Goal: Task Accomplishment & Management: Complete application form

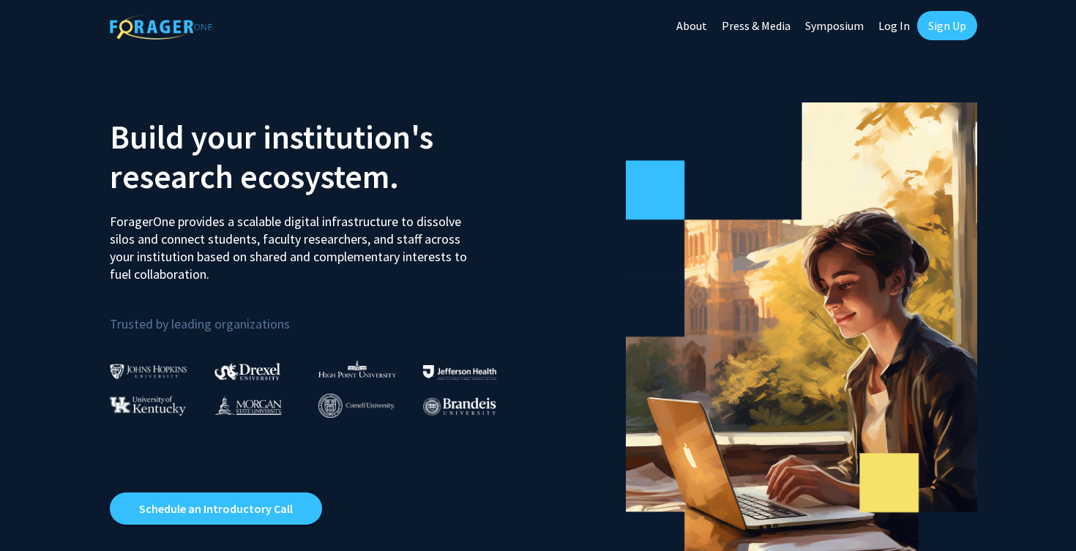
click at [942, 27] on link "Sign Up" at bounding box center [947, 25] width 60 height 29
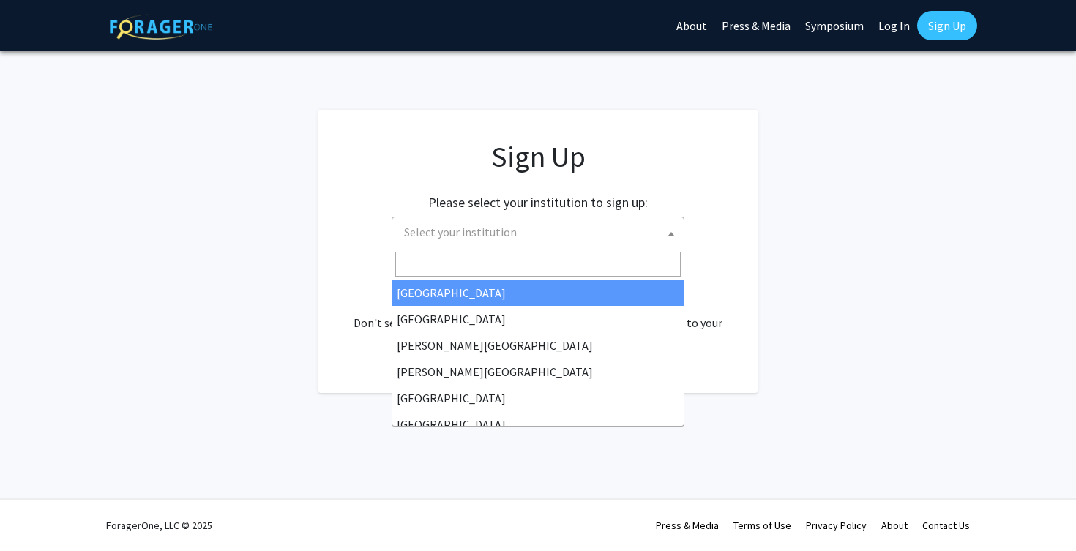
click at [613, 238] on span "Select your institution" at bounding box center [540, 232] width 285 height 30
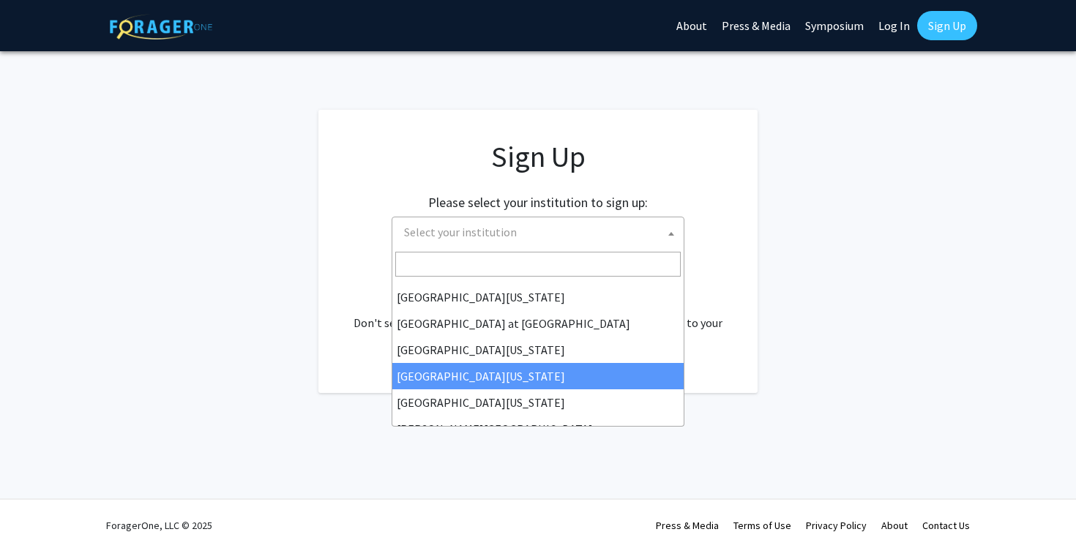
scroll to position [512, 0]
select select "31"
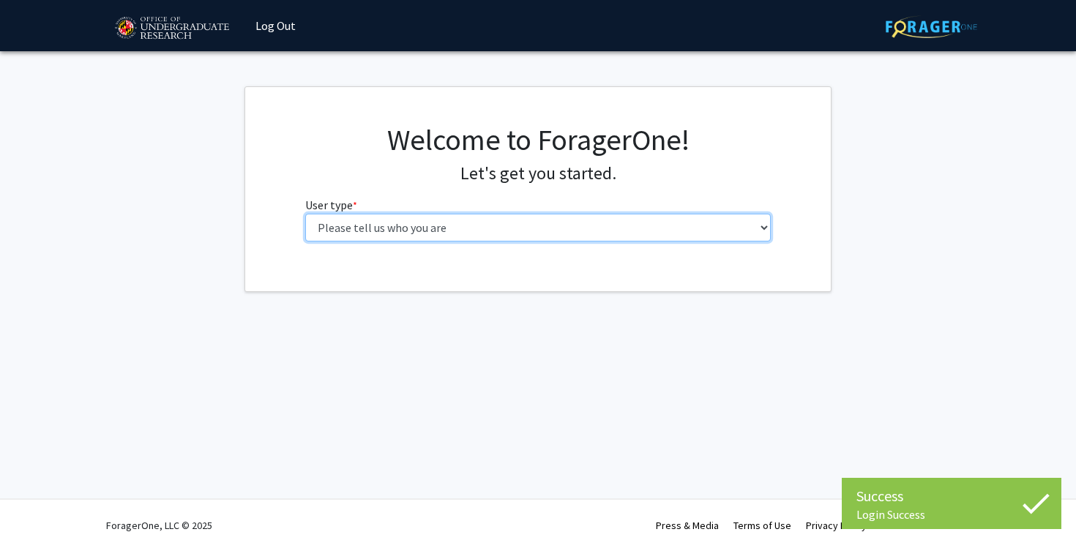
select select "5: faculty"
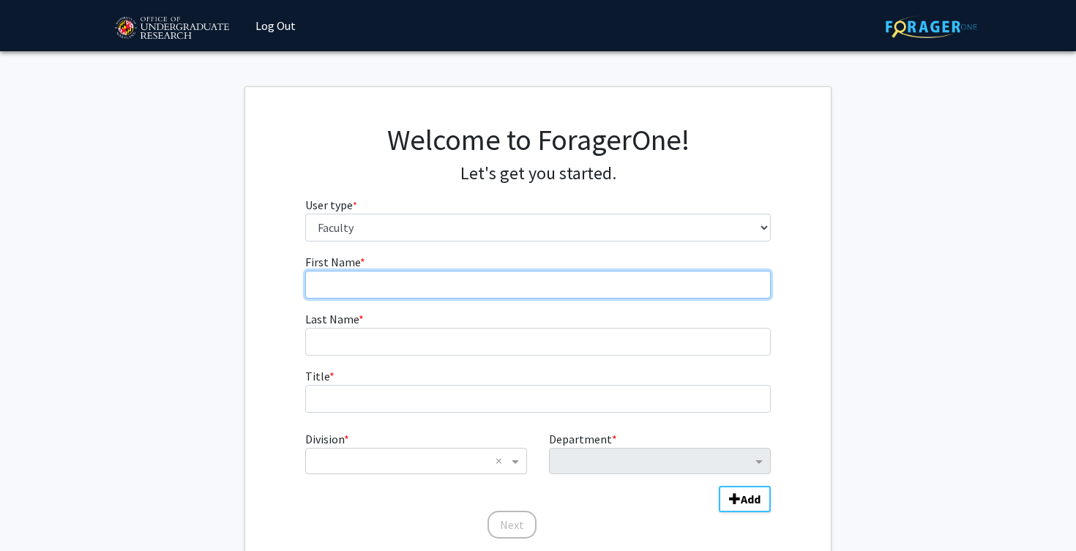
click at [544, 285] on input "First Name * required" at bounding box center [538, 285] width 466 height 28
type input "John"
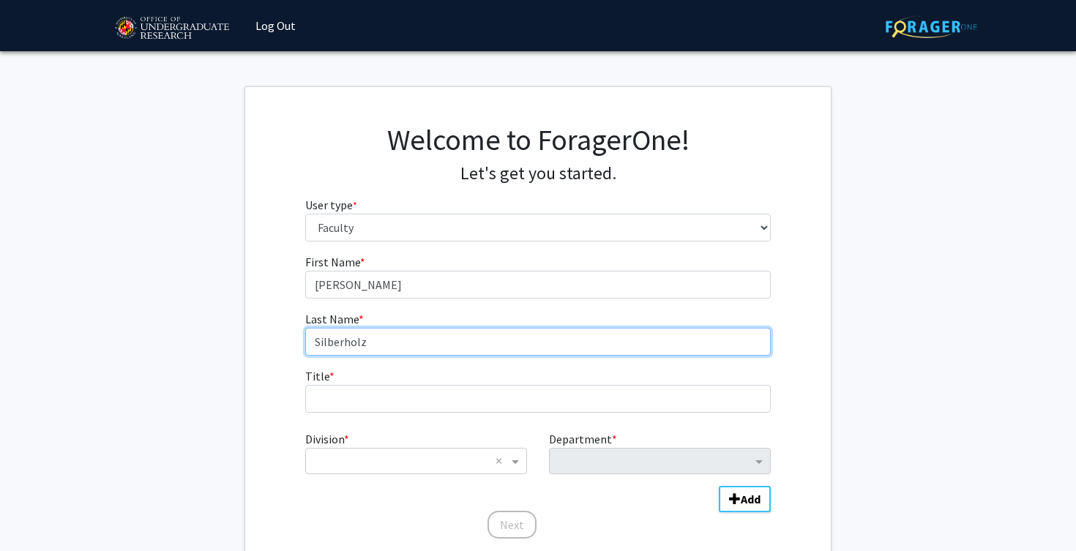
type input "Silberholz"
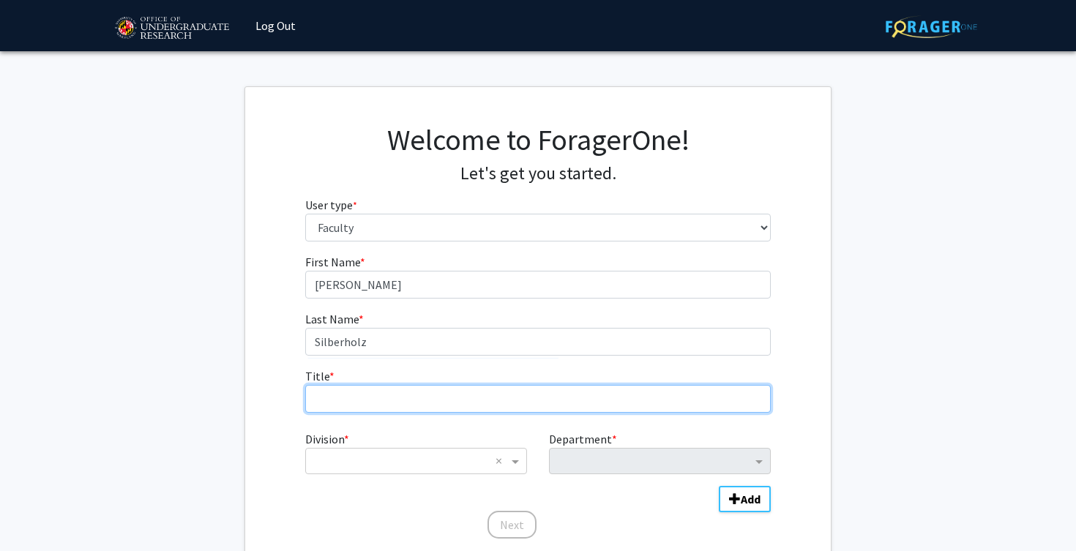
type input "S"
type input "Assistant Professor of Business Analytics"
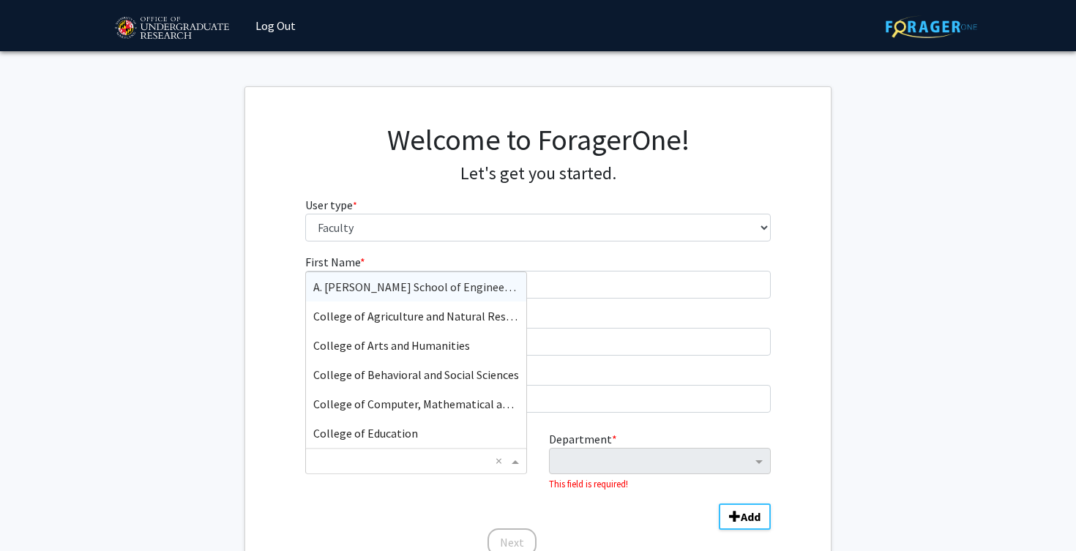
click at [370, 459] on input "Division" at bounding box center [401, 461] width 176 height 18
click at [432, 317] on span "Robert H. Smith School of Business" at bounding box center [404, 316] width 183 height 15
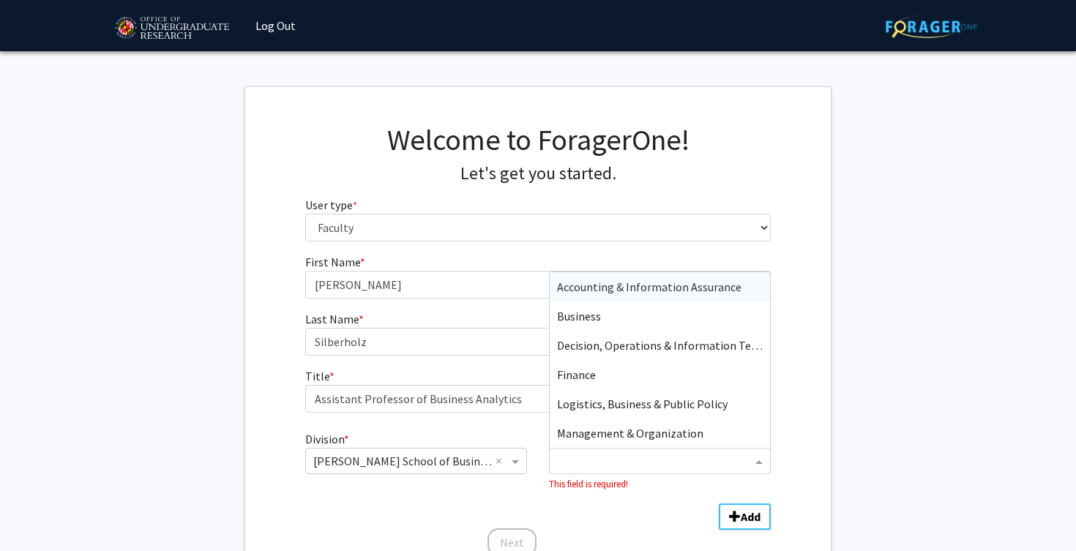
click at [581, 468] on input "Department" at bounding box center [654, 462] width 195 height 18
click at [597, 355] on div "Decision, Operations & Information Technologies" at bounding box center [659, 345] width 220 height 29
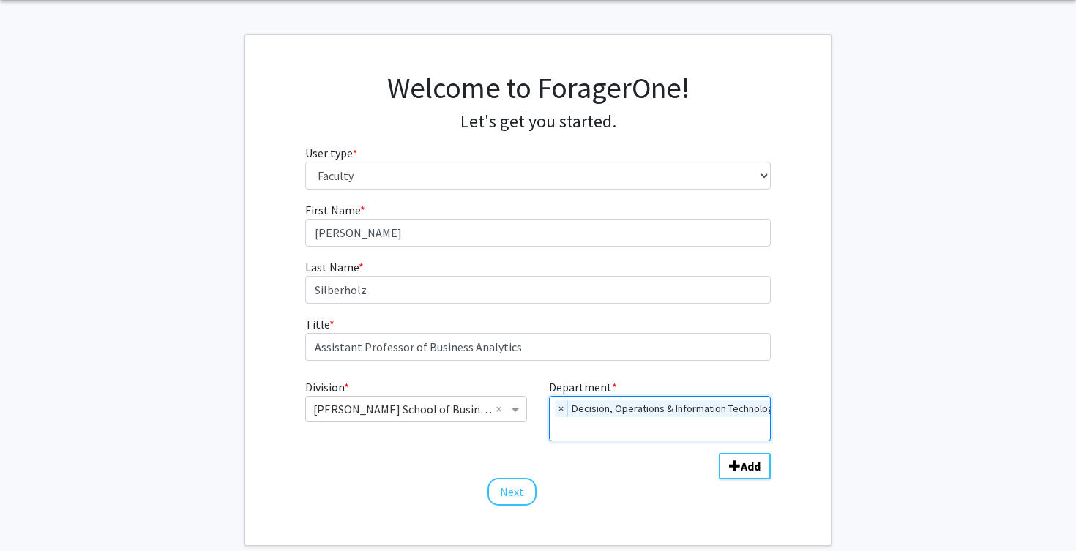
scroll to position [67, 0]
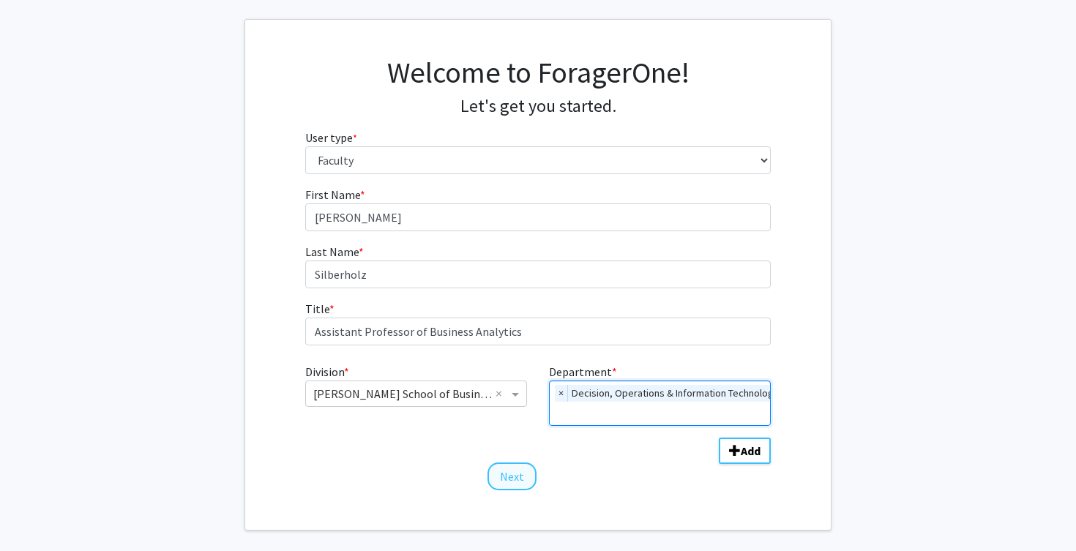
click at [521, 481] on button "Next" at bounding box center [511, 476] width 49 height 28
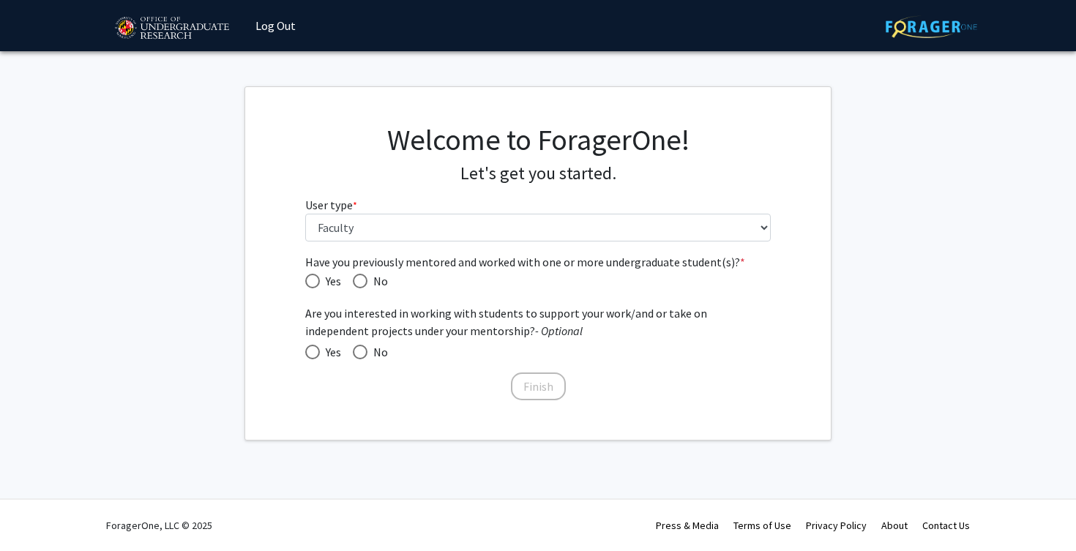
scroll to position [0, 0]
click at [310, 283] on span "Have you previously mentored and worked with one or more undergraduate student(…" at bounding box center [312, 281] width 15 height 15
click at [310, 283] on input "Yes" at bounding box center [312, 281] width 15 height 15
radio input "true"
click at [542, 389] on button "Finish" at bounding box center [538, 386] width 55 height 28
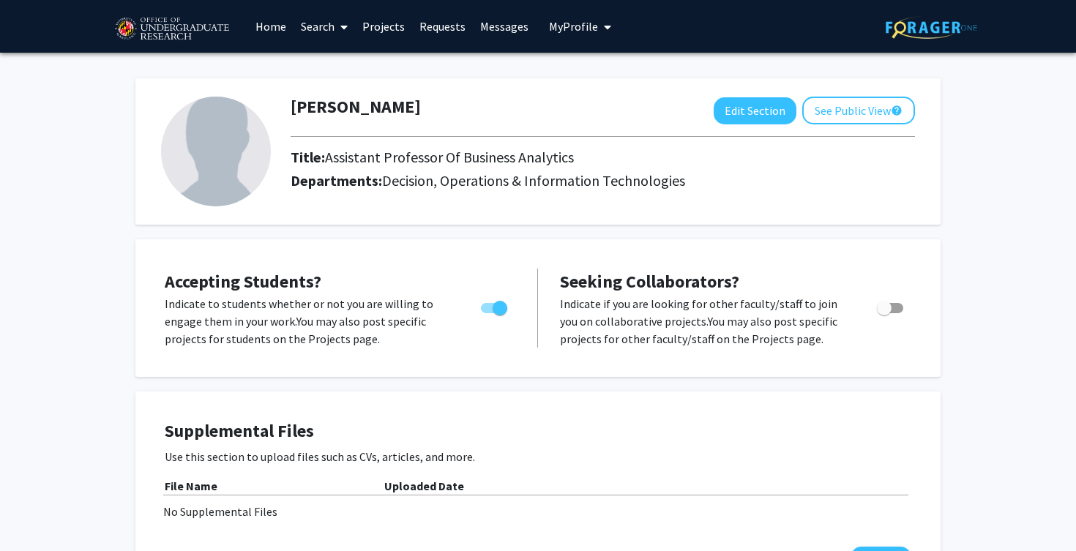
click at [396, 23] on link "Projects" at bounding box center [383, 26] width 57 height 51
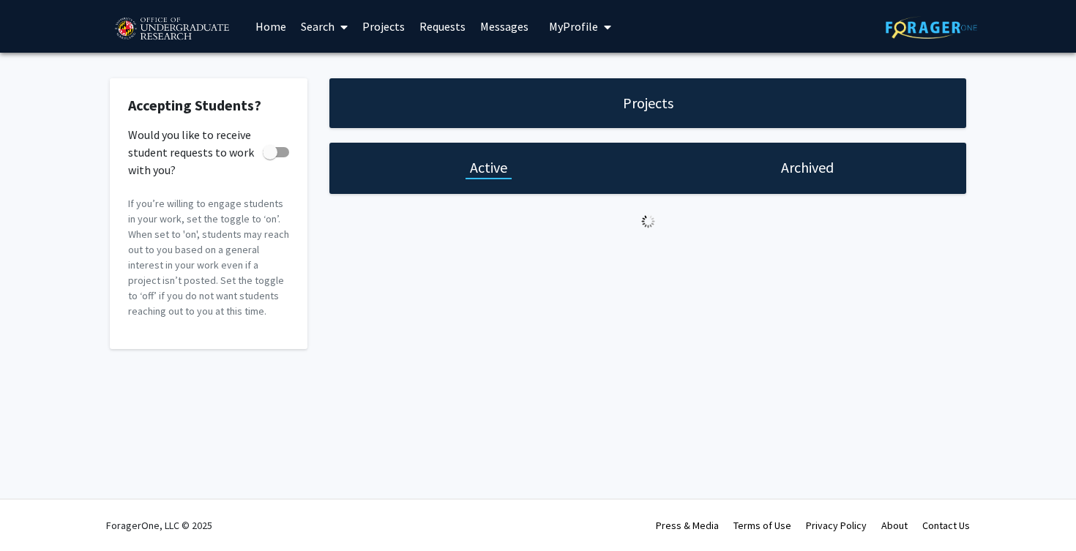
checkbox input "true"
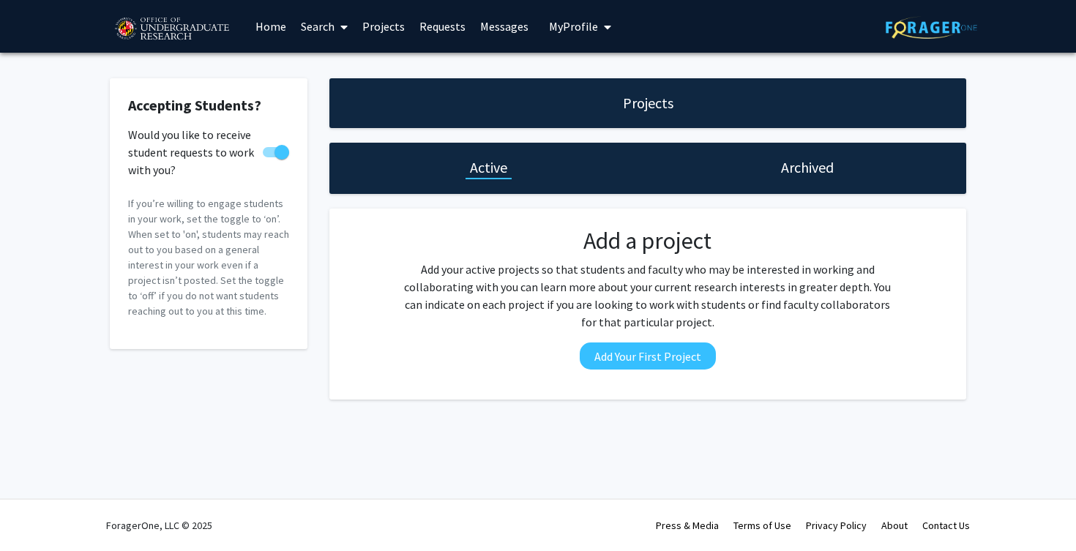
click at [340, 30] on span at bounding box center [340, 26] width 13 height 51
click at [351, 71] on span "Faculty/Staff" at bounding box center [347, 67] width 108 height 29
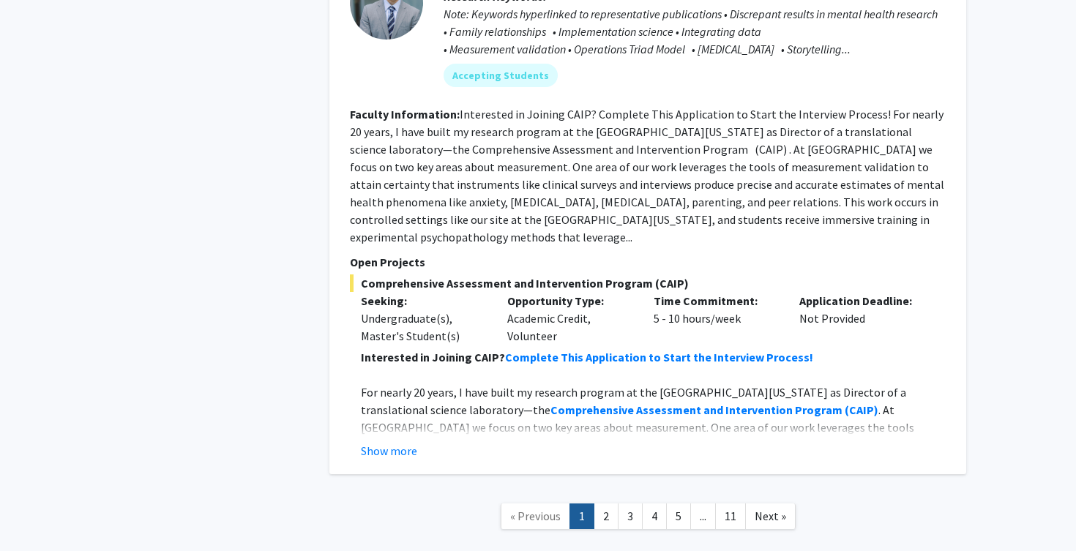
scroll to position [6870, 0]
click at [732, 505] on link "11" at bounding box center [730, 518] width 31 height 26
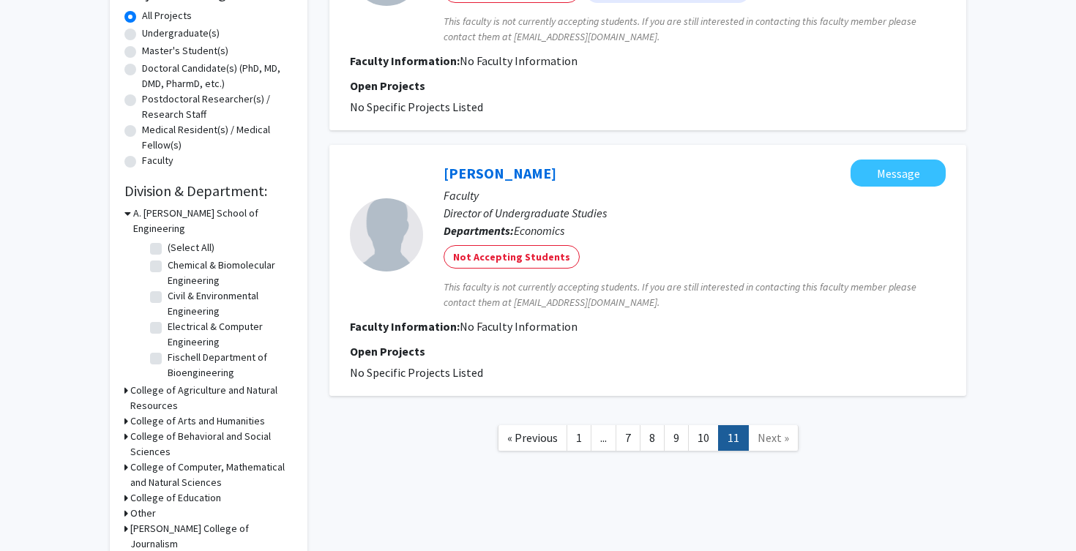
scroll to position [270, 0]
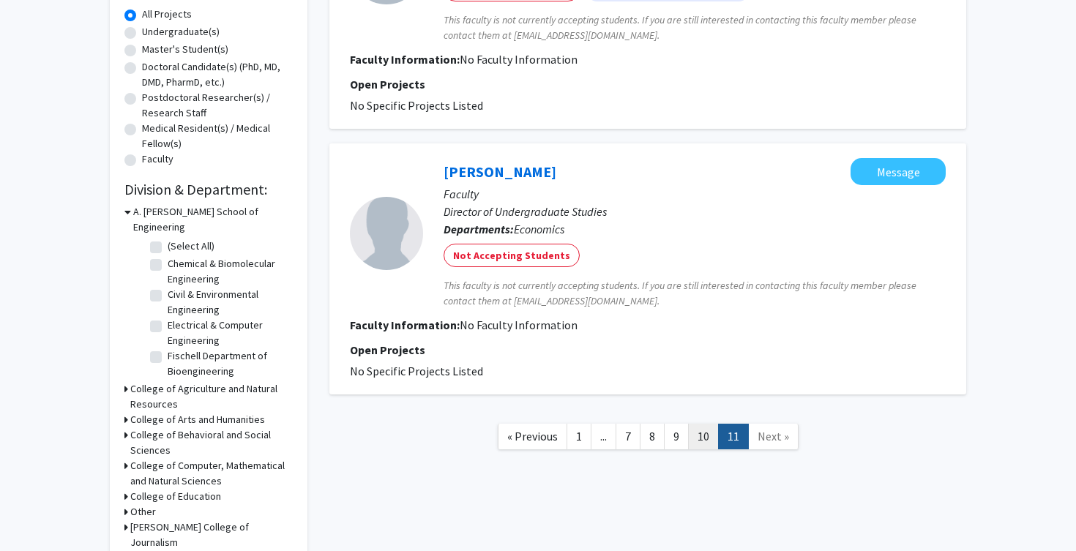
click at [705, 435] on link "10" at bounding box center [703, 437] width 31 height 26
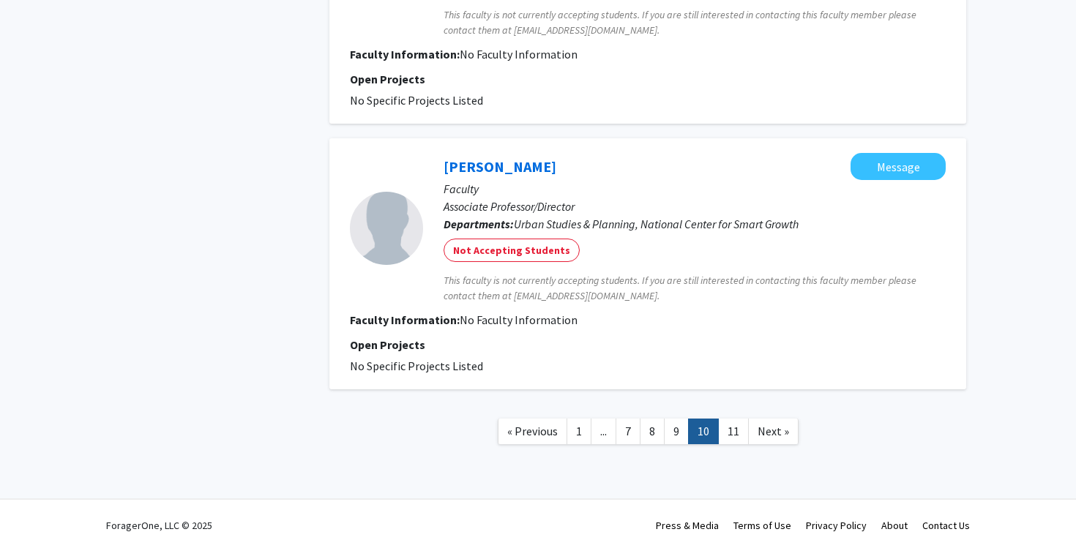
scroll to position [2399, 0]
click at [671, 432] on link "9" at bounding box center [676, 432] width 25 height 26
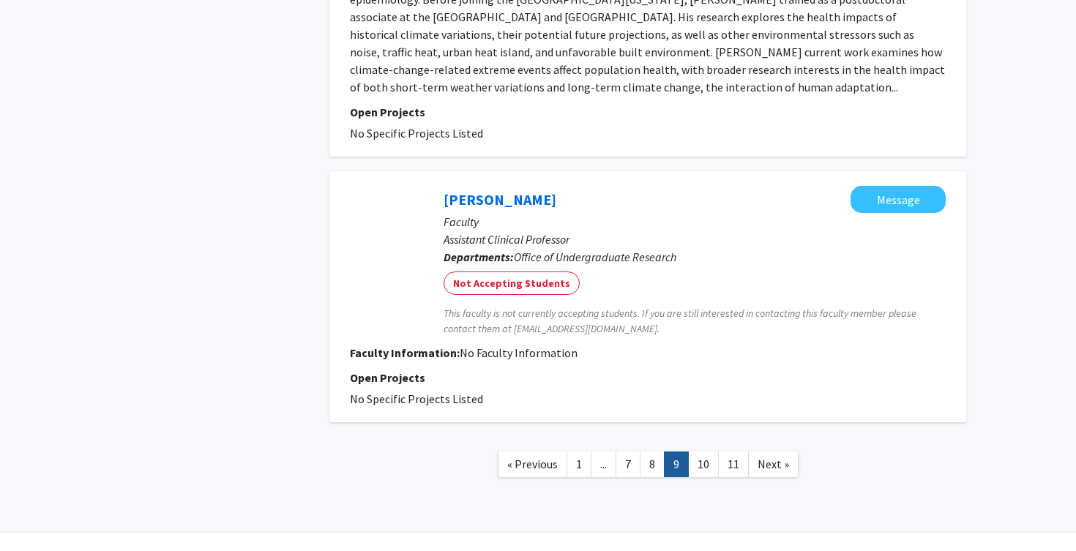
scroll to position [3034, 0]
click at [655, 452] on link "8" at bounding box center [651, 465] width 25 height 26
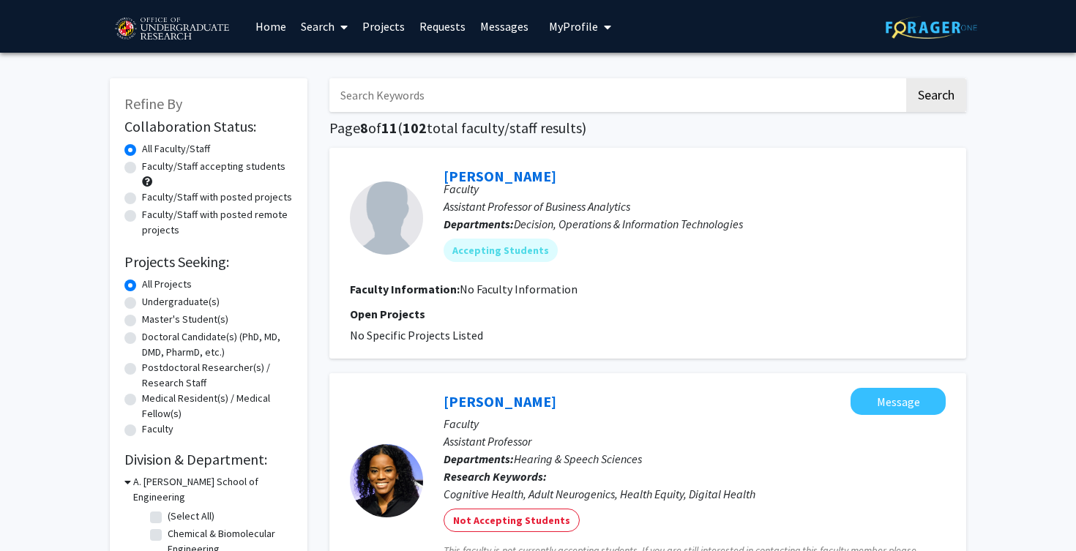
click at [551, 27] on span "My Profile" at bounding box center [573, 26] width 49 height 15
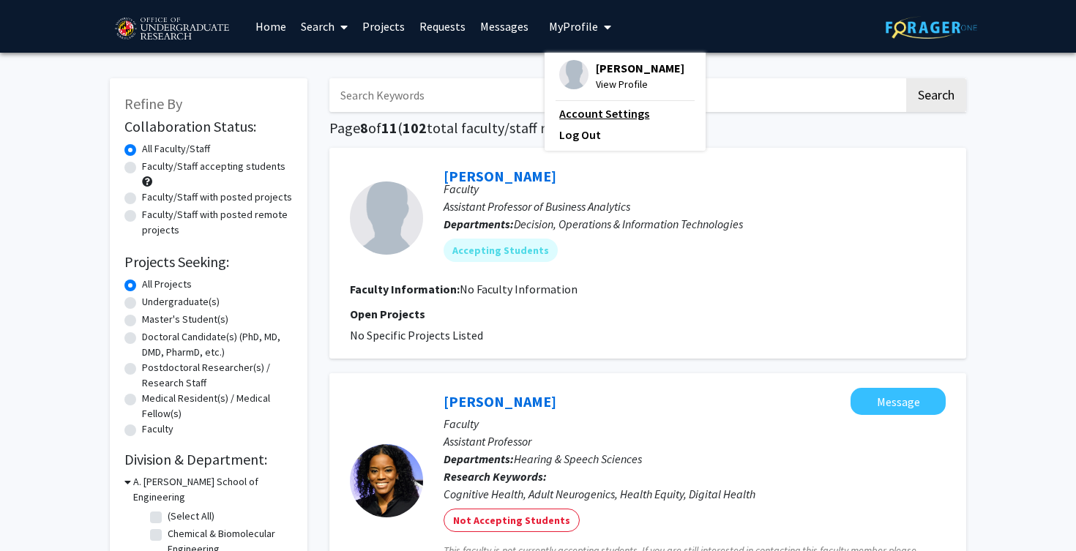
click at [599, 117] on link "Account Settings" at bounding box center [625, 114] width 132 height 18
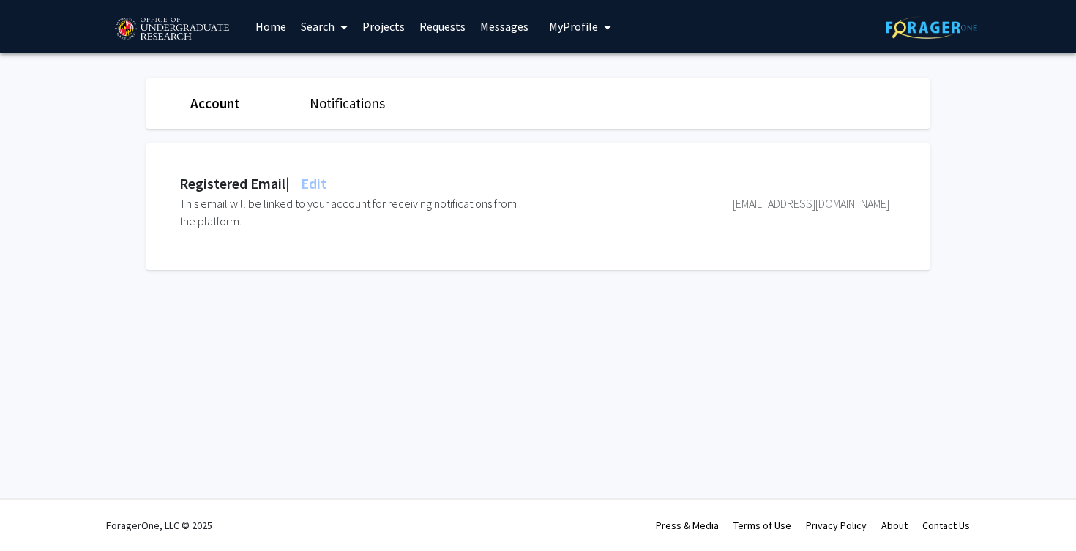
click at [225, 108] on link "Account" at bounding box center [215, 103] width 50 height 18
click at [339, 108] on link "Notifications" at bounding box center [346, 103] width 75 height 18
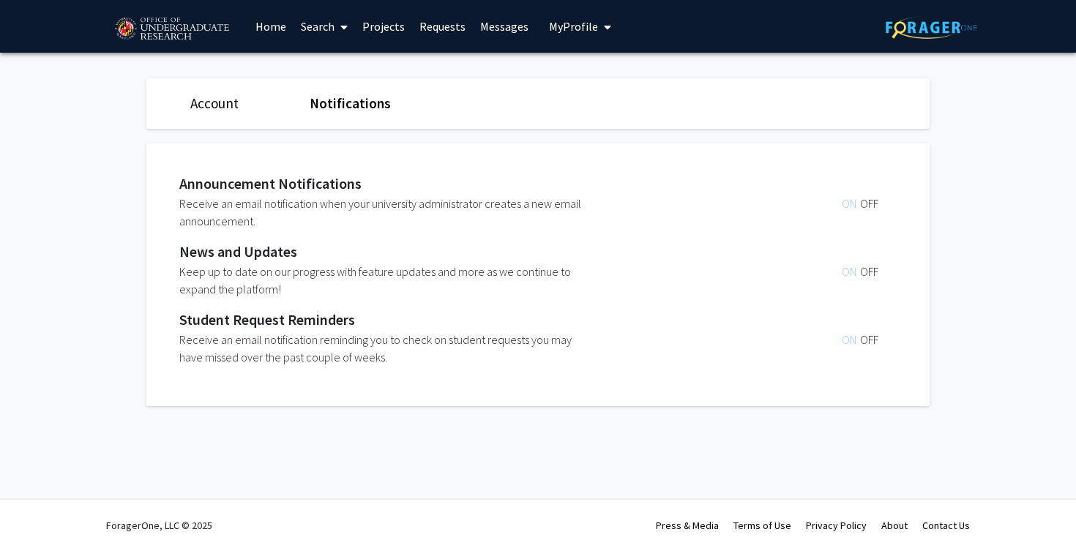
click at [190, 104] on div "Account" at bounding box center [238, 103] width 119 height 21
click at [375, 21] on link "Projects" at bounding box center [383, 26] width 57 height 51
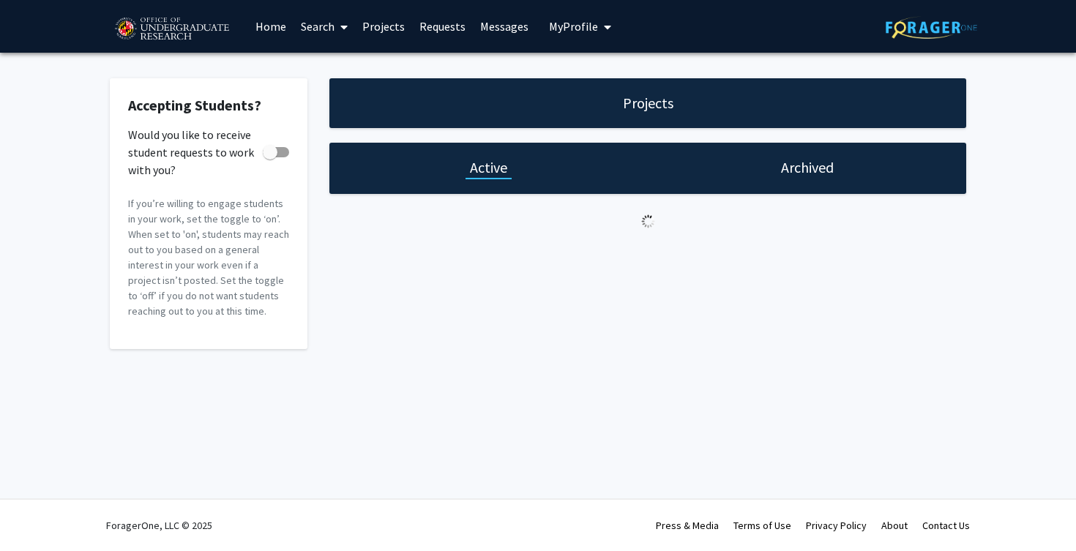
checkbox input "true"
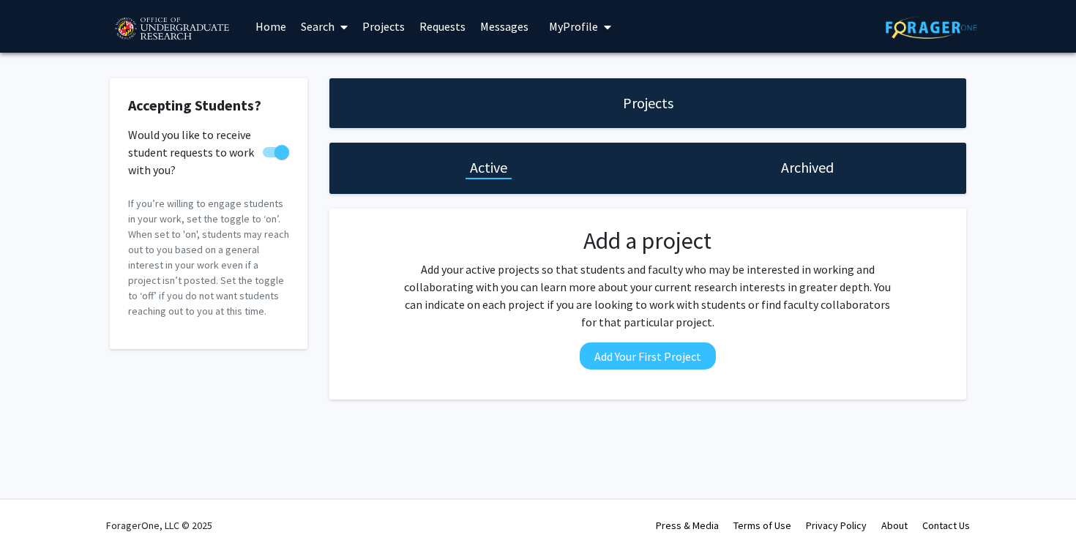
click at [312, 25] on link "Search" at bounding box center [323, 26] width 61 height 51
click at [266, 31] on link "Home" at bounding box center [270, 26] width 45 height 51
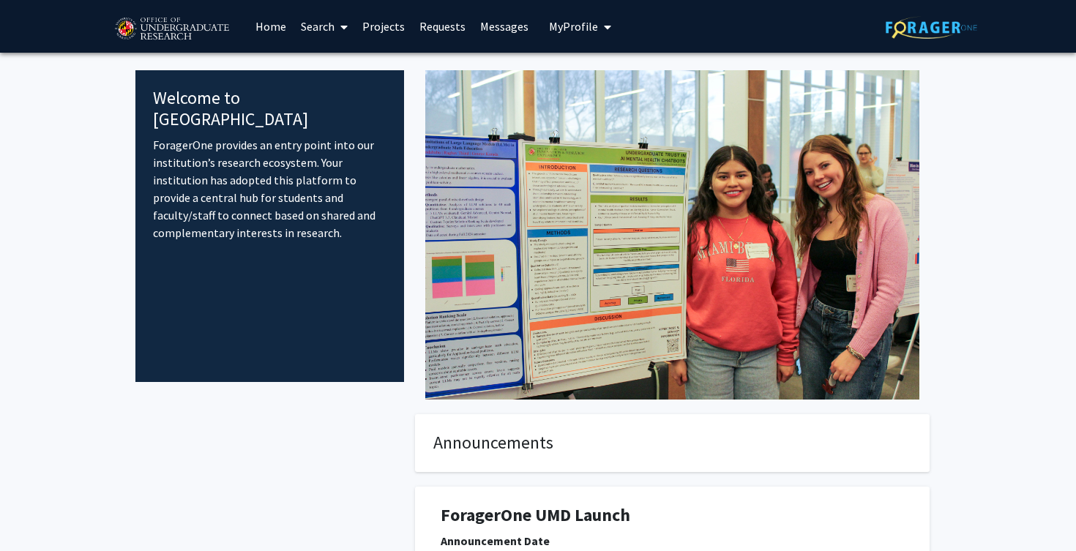
click at [403, 26] on link "Projects" at bounding box center [383, 26] width 57 height 51
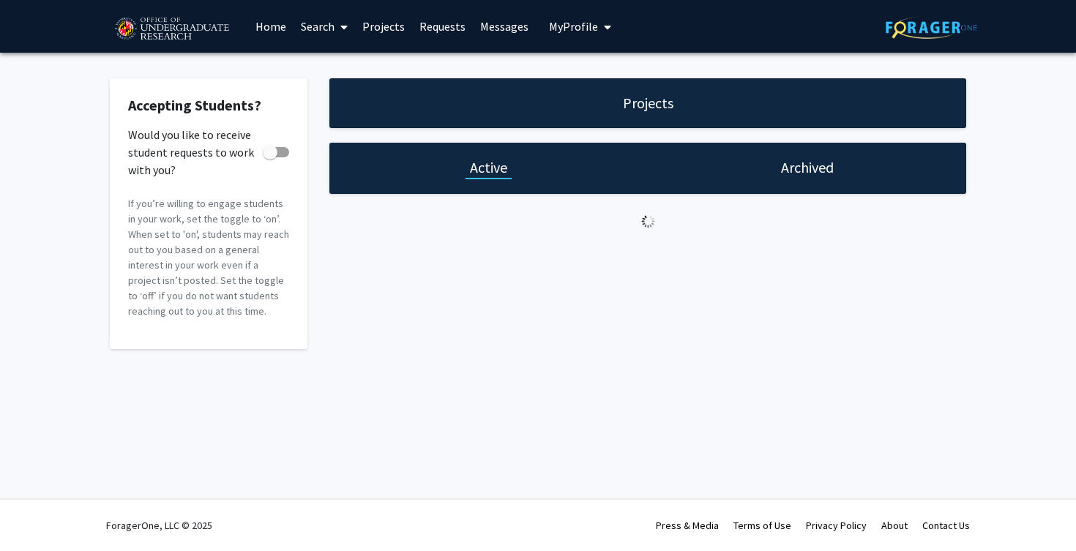
checkbox input "true"
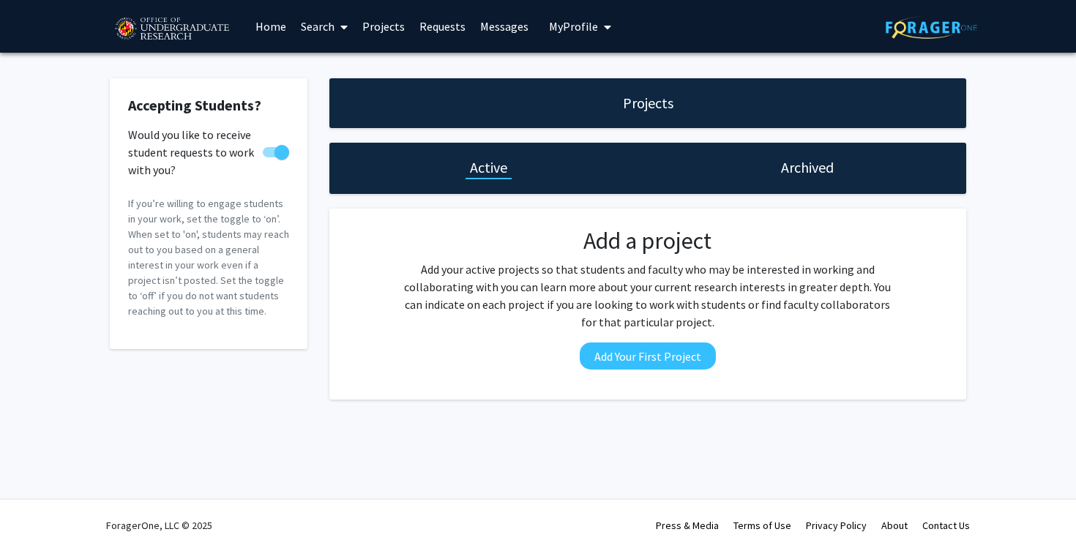
click at [601, 100] on div "Projects" at bounding box center [647, 103] width 637 height 50
click at [444, 27] on link "Requests" at bounding box center [442, 26] width 61 height 51
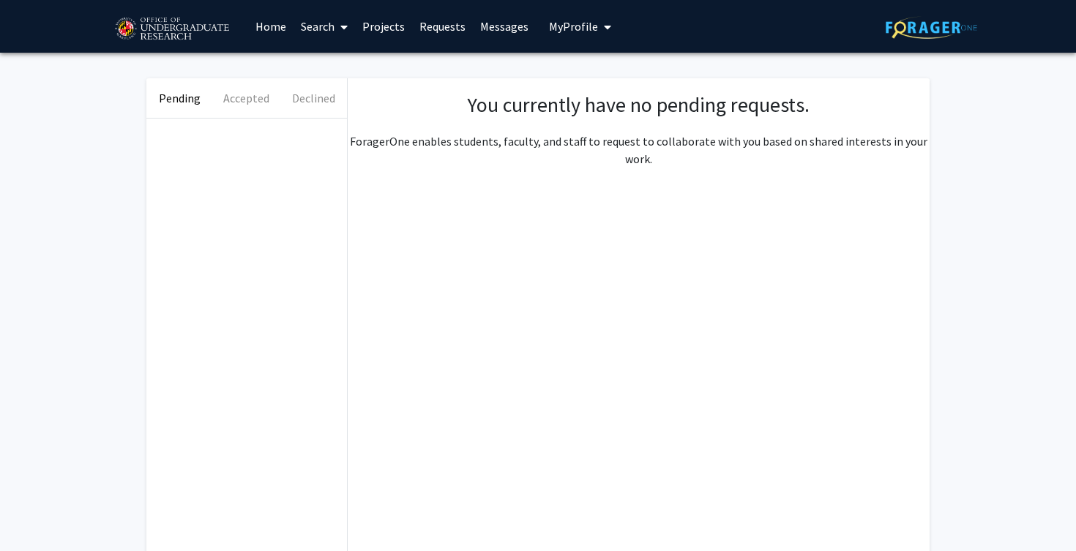
click at [519, 27] on link "Messages" at bounding box center [504, 26] width 63 height 51
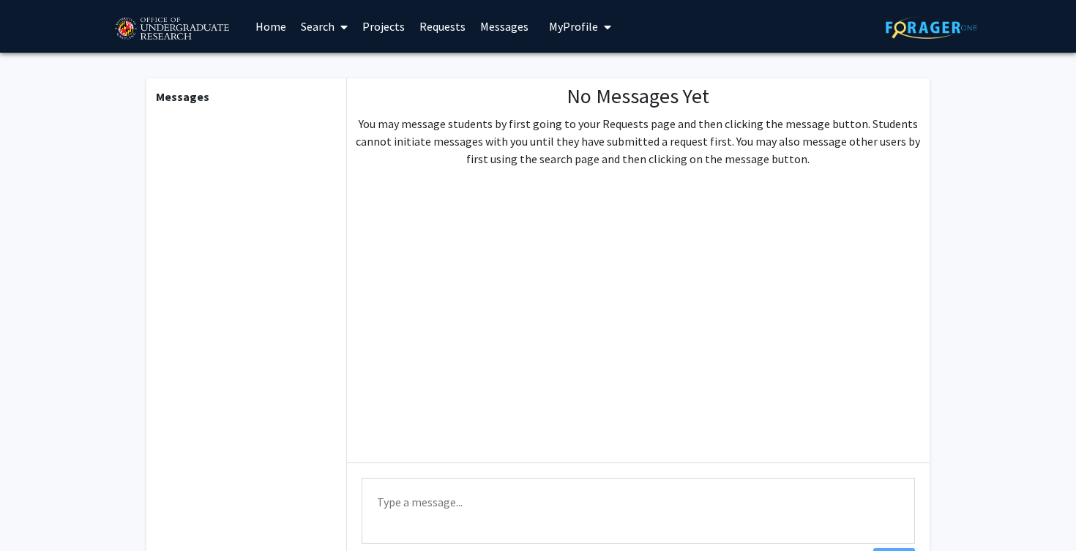
click at [553, 19] on button "My Profile" at bounding box center [579, 26] width 71 height 53
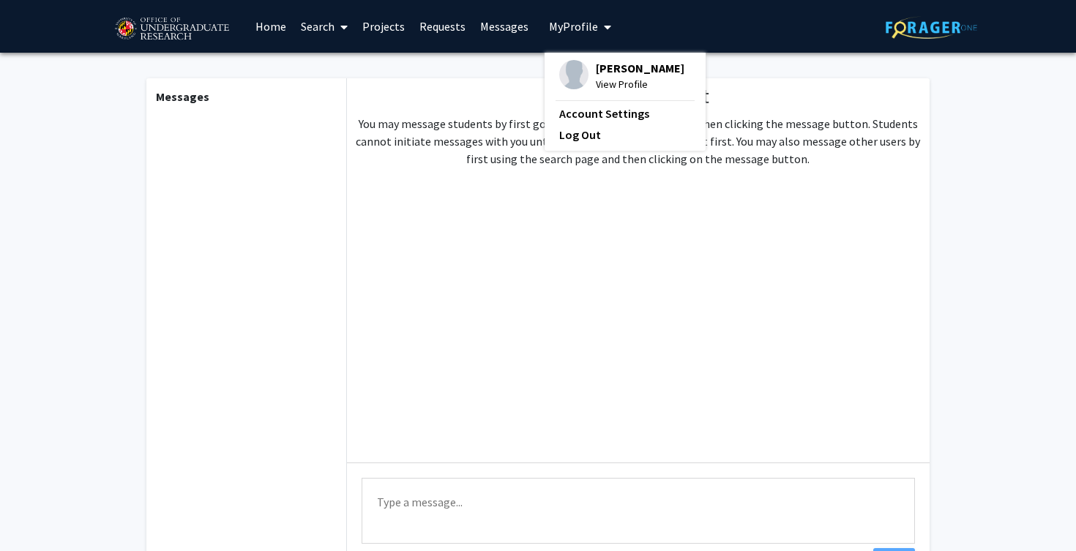
click at [612, 83] on span "View Profile" at bounding box center [640, 84] width 89 height 16
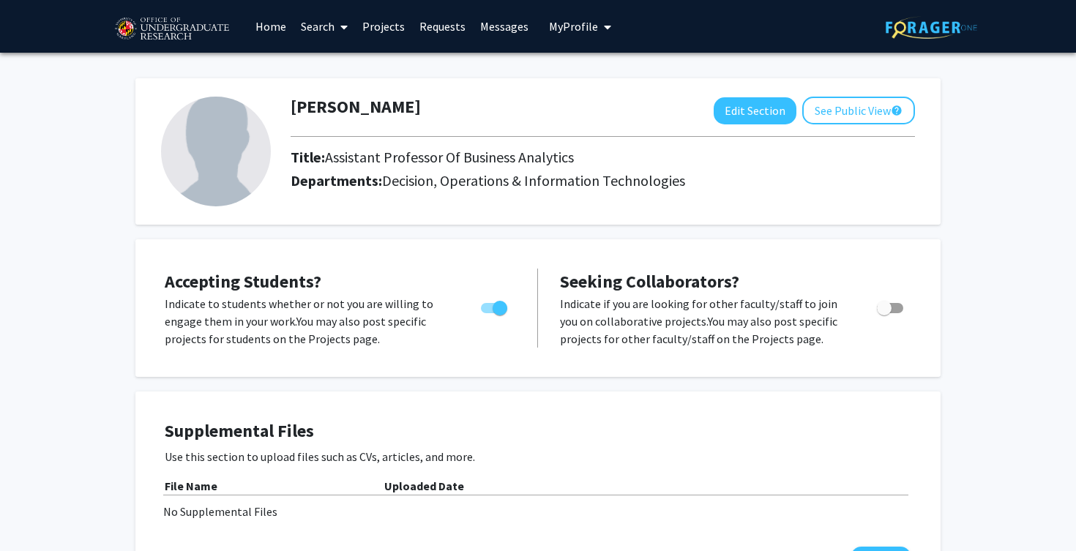
click at [495, 306] on span "Toggle" at bounding box center [499, 308] width 15 height 15
click at [488, 313] on input "Would you like to permit student requests?" at bounding box center [487, 313] width 1 height 1
checkbox input "false"
click at [580, 28] on span "My Profile" at bounding box center [573, 26] width 49 height 15
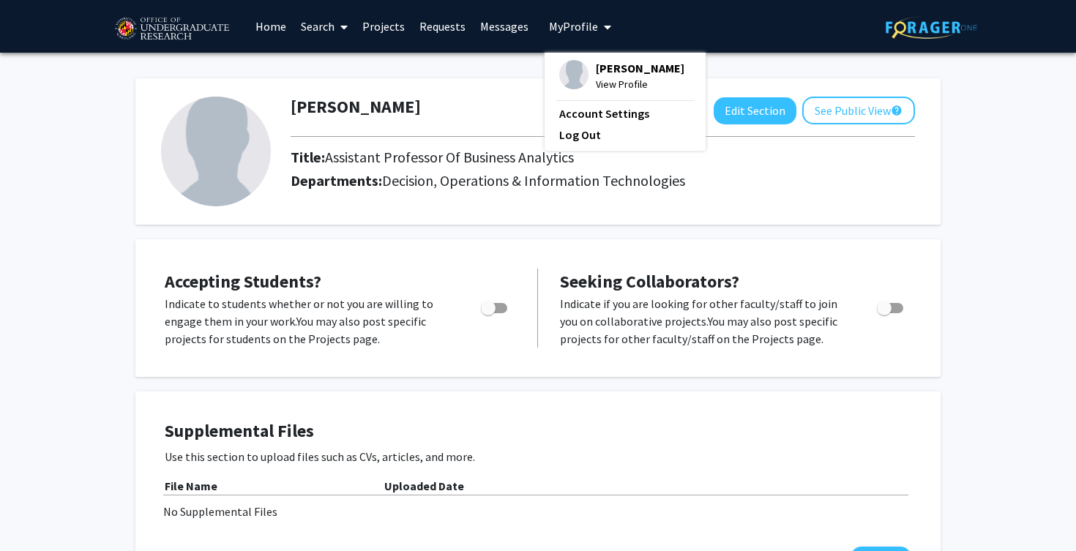
click at [606, 89] on span "View Profile" at bounding box center [640, 84] width 89 height 16
click at [494, 22] on link "Messages" at bounding box center [504, 26] width 63 height 51
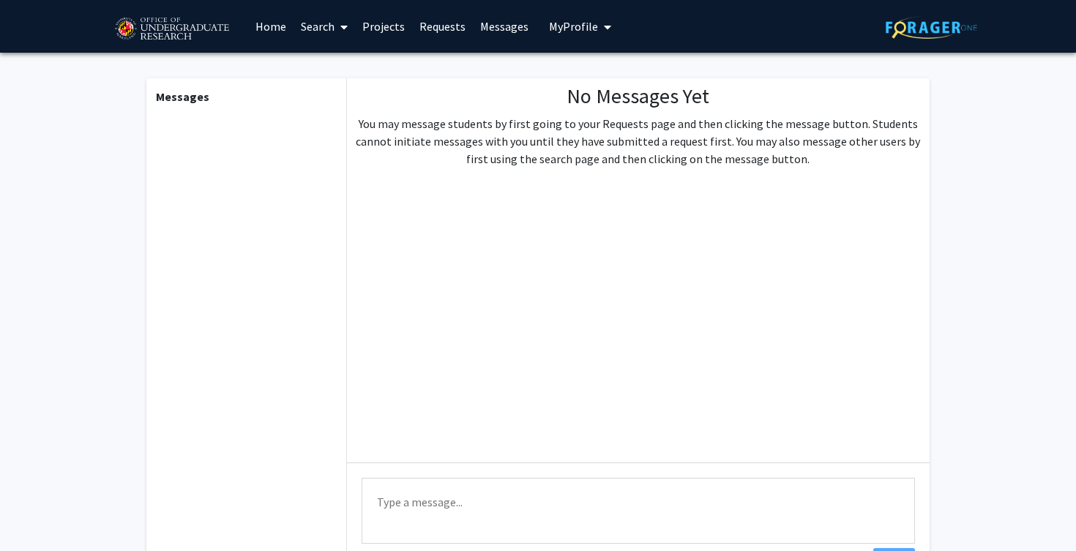
click at [568, 28] on span "My Profile" at bounding box center [573, 26] width 49 height 15
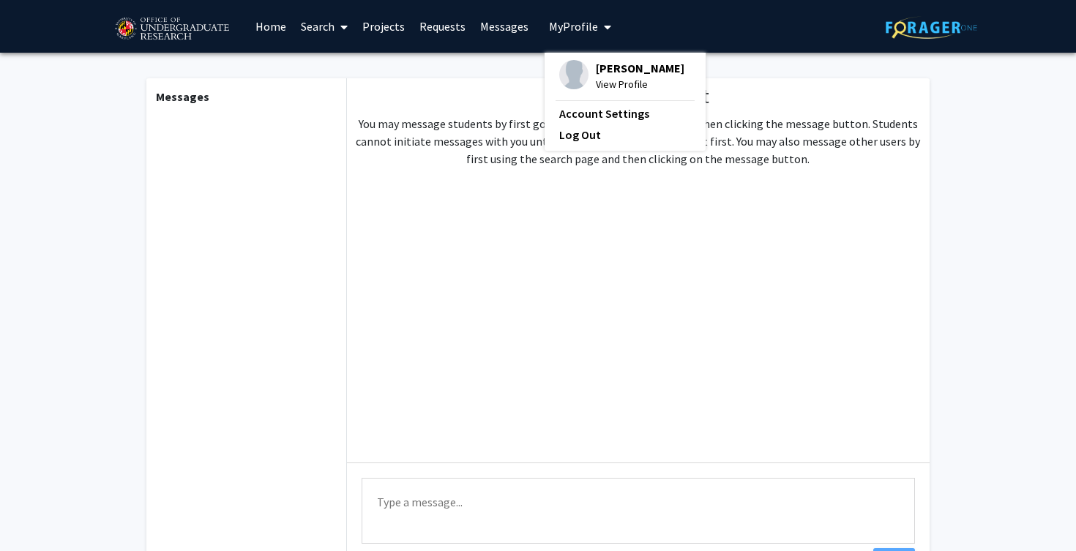
click at [600, 82] on span "View Profile" at bounding box center [640, 84] width 89 height 16
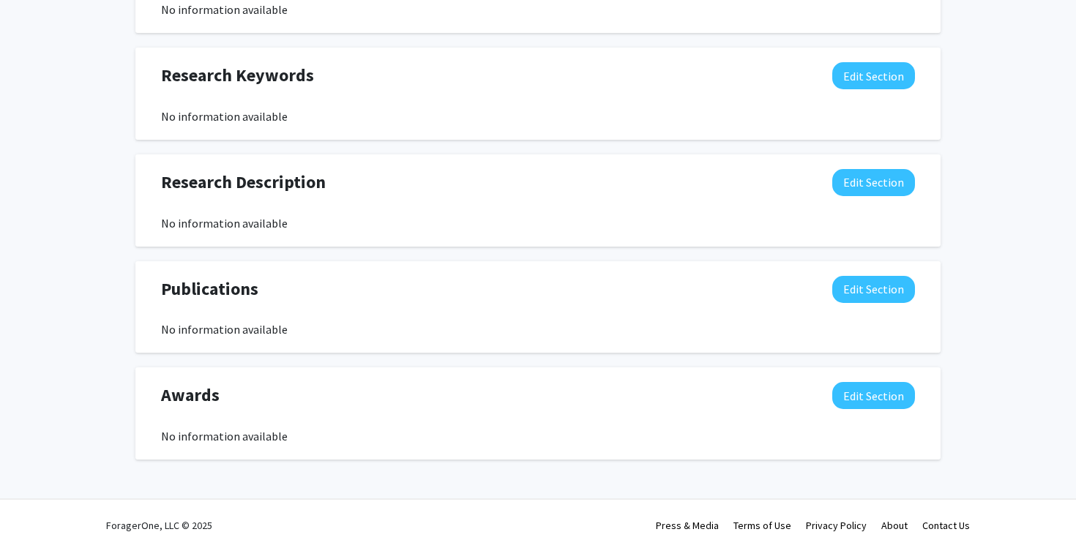
scroll to position [678, 0]
